Goal: Task Accomplishment & Management: Manage account settings

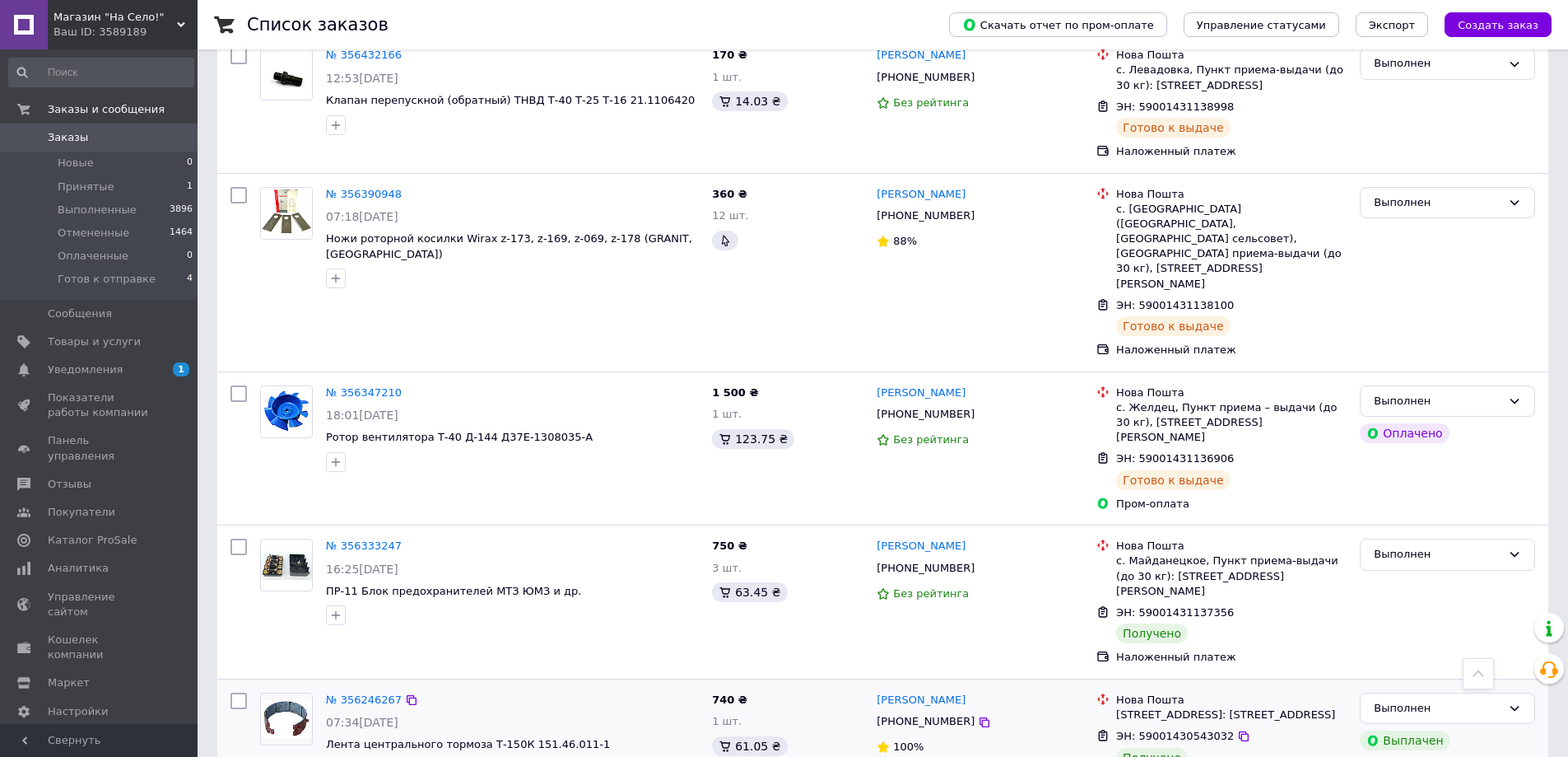
scroll to position [1071, 0]
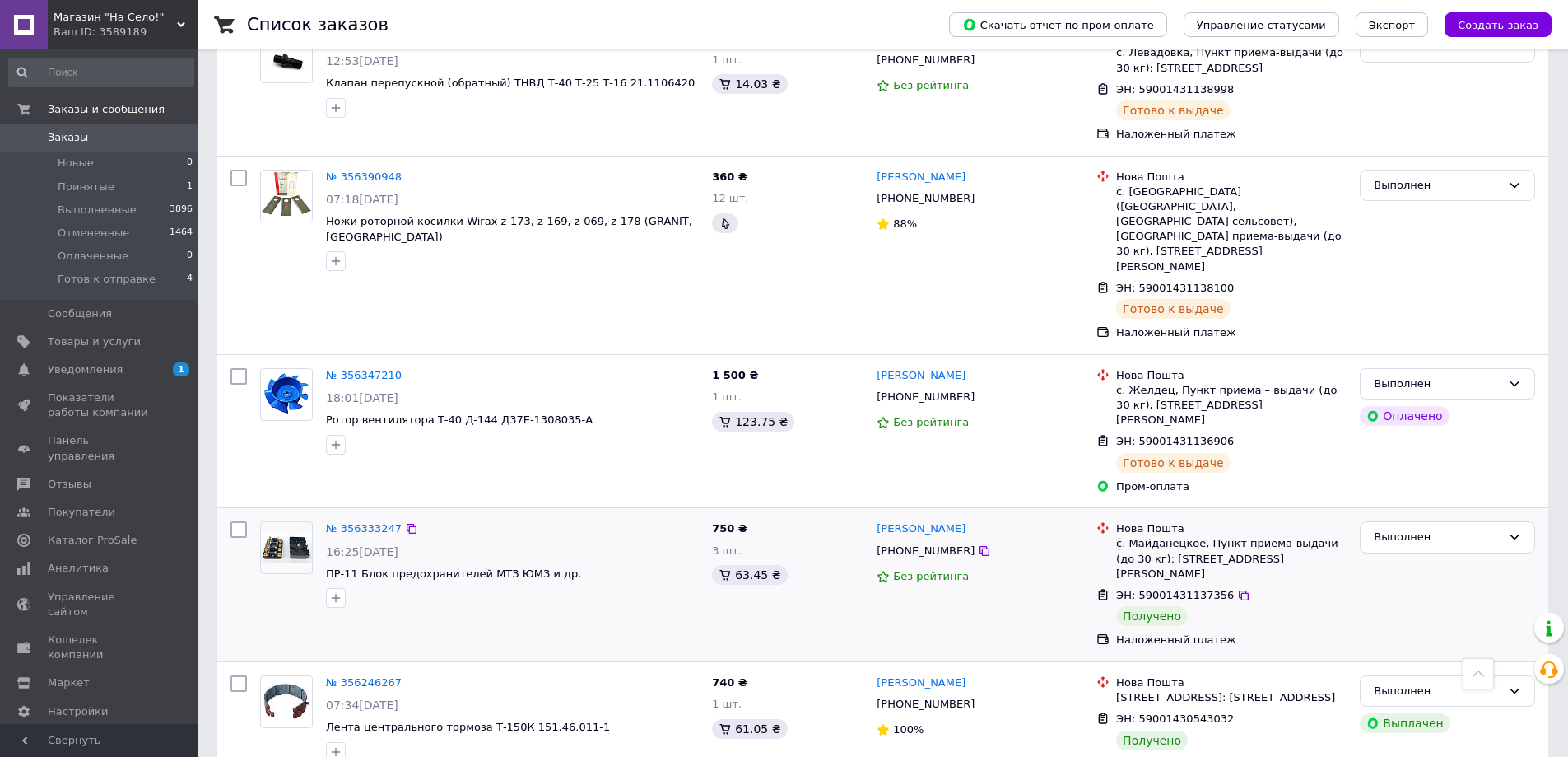
click at [284, 532] on img at bounding box center [286, 547] width 51 height 29
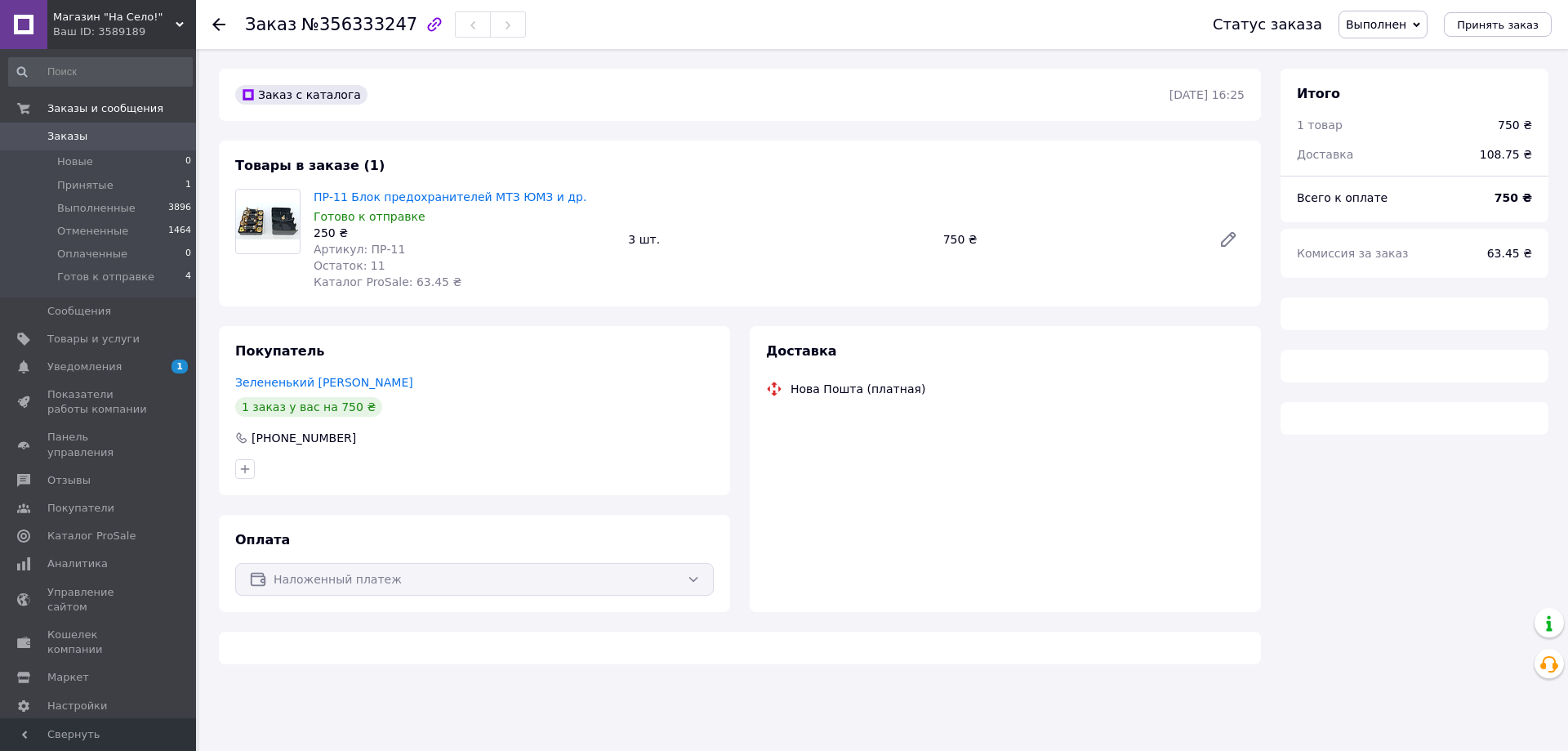
click at [266, 218] on img at bounding box center [268, 221] width 64 height 37
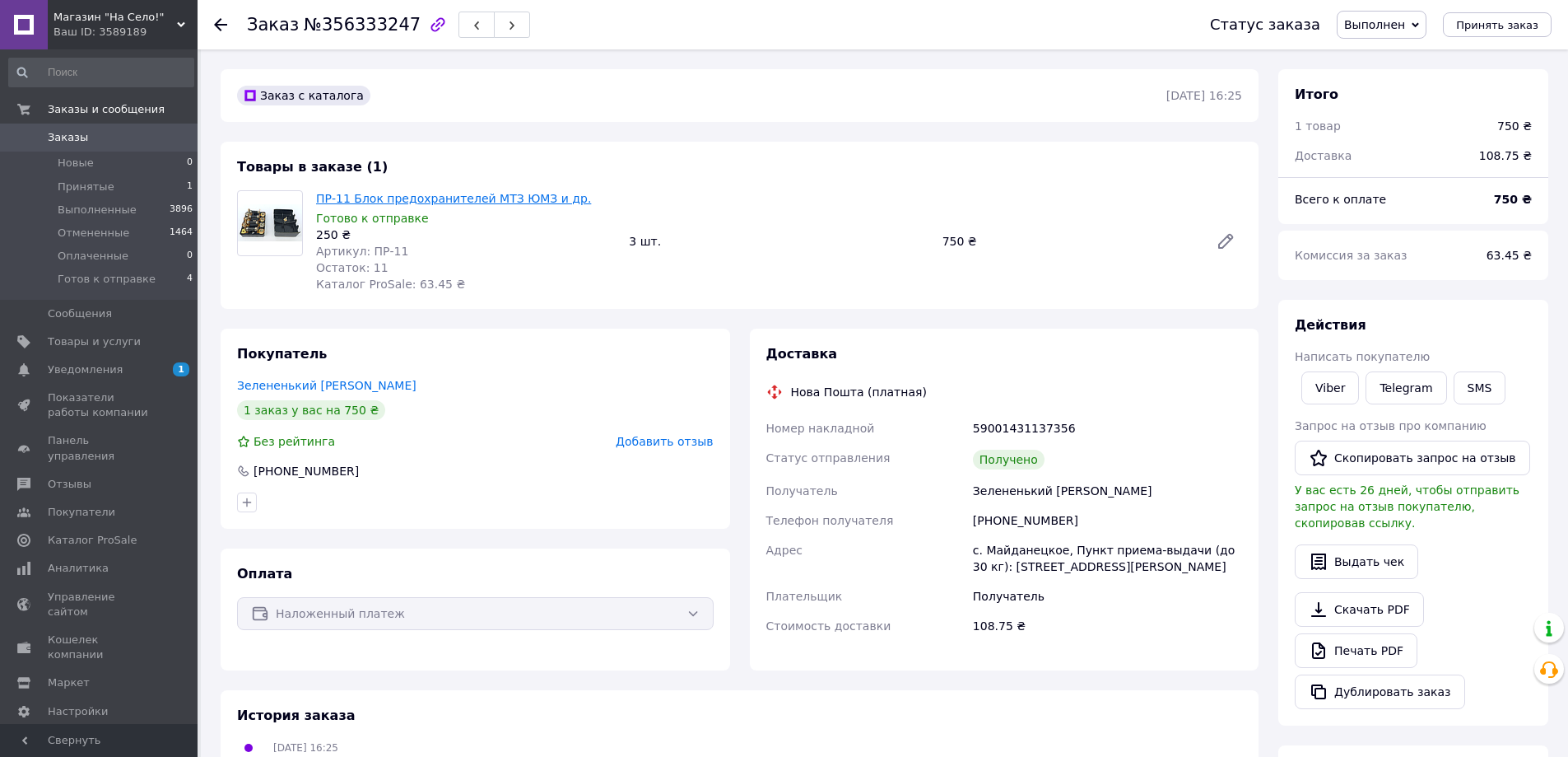
click at [377, 200] on link "ПР-11 Блок предохранителей МТЗ ЮМЗ и др." at bounding box center [454, 198] width 275 height 13
click at [349, 201] on link "ПР-11 Блок предохранителей МТЗ ЮМЗ и др." at bounding box center [454, 198] width 275 height 13
